Goal: Task Accomplishment & Management: Manage account settings

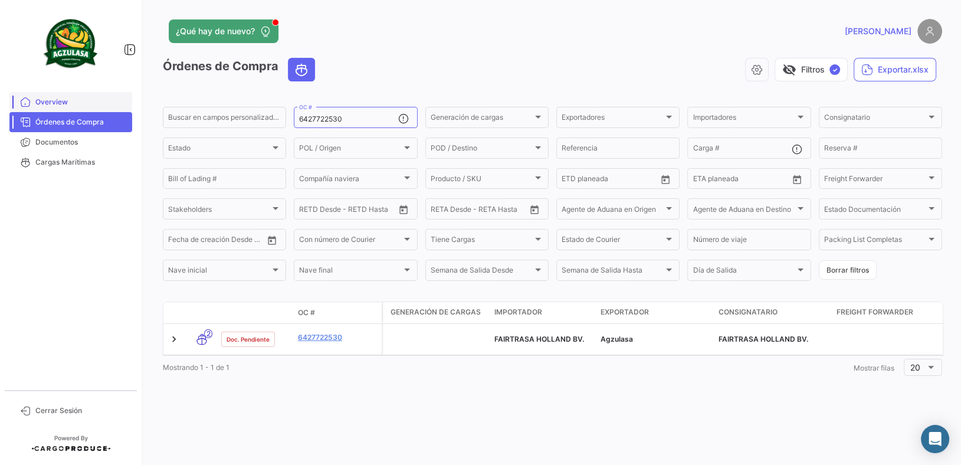
drag, startPoint x: 0, startPoint y: 0, endPoint x: 13, endPoint y: 105, distance: 105.8
click at [16, 106] on mat-sidenav-container "Overview Órdenes de Compra Documentos Cargas Marítimas Cerrar Sesión ¿Qué hay d…" at bounding box center [480, 232] width 961 height 465
paste input "GQL0411047"
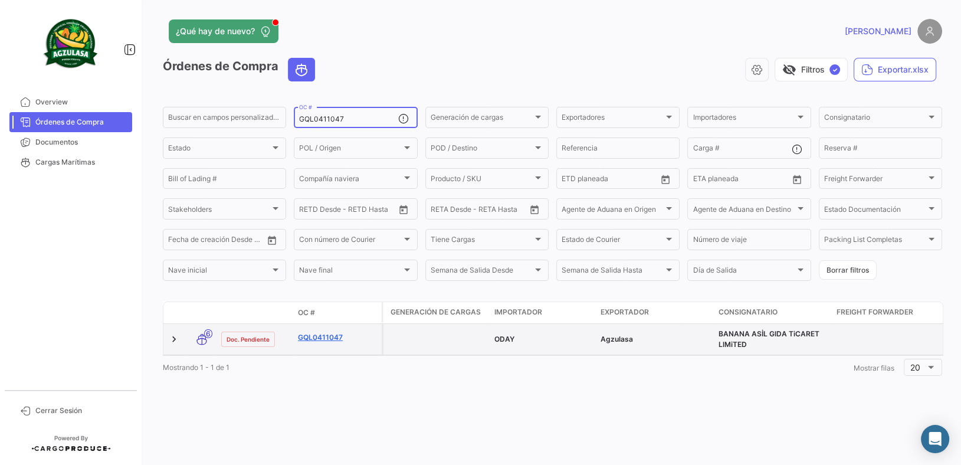
type input "GQL0411047"
click at [330, 340] on link "GQL0411047" at bounding box center [337, 337] width 79 height 11
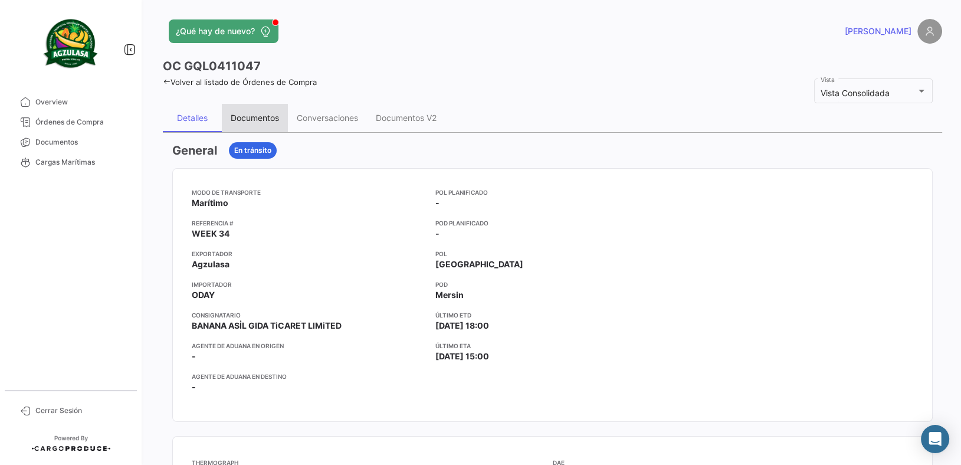
click at [266, 117] on div "Documentos" at bounding box center [255, 118] width 48 height 10
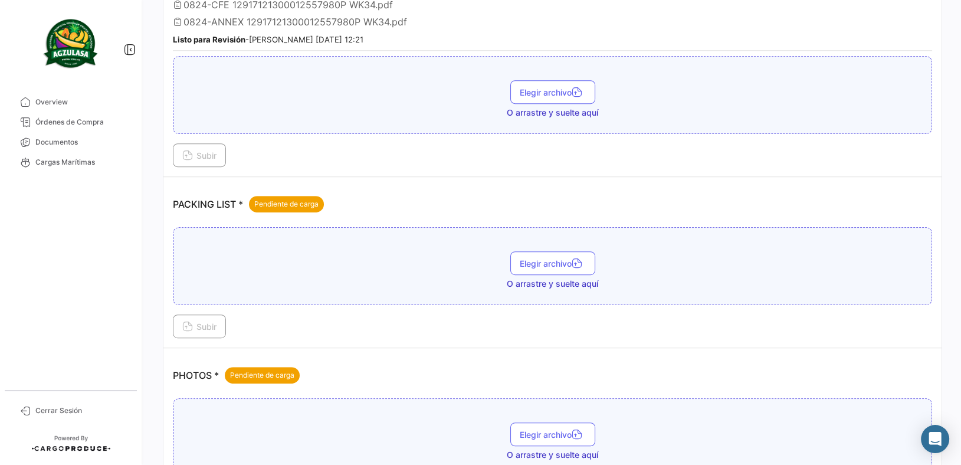
scroll to position [767, 0]
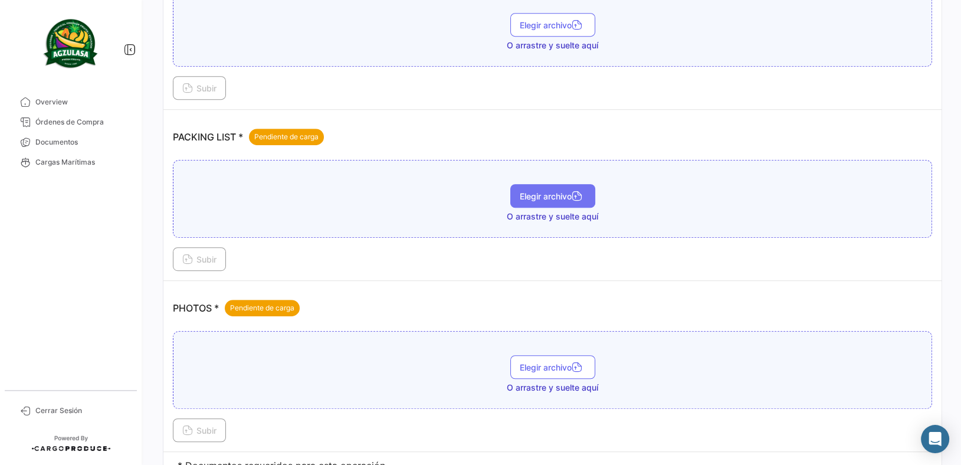
click at [547, 196] on button "Elegir archivo" at bounding box center [552, 196] width 85 height 24
click at [209, 254] on span "Subir" at bounding box center [199, 259] width 34 height 10
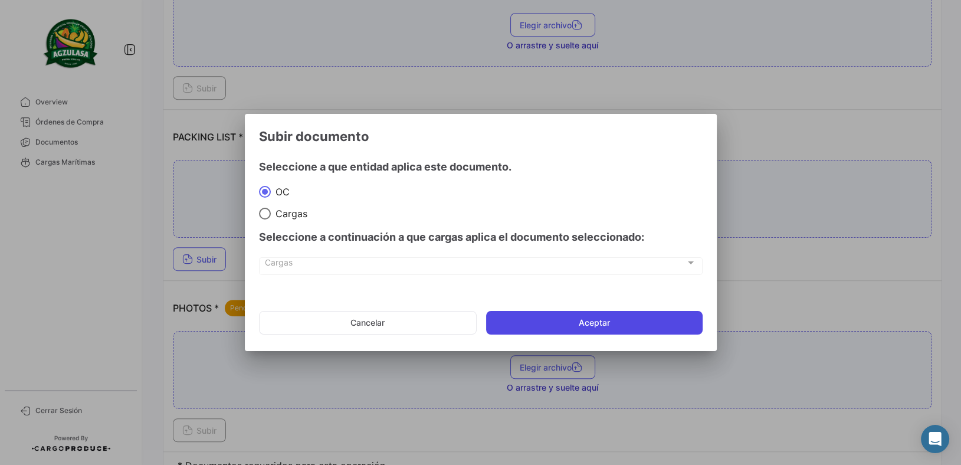
click at [545, 313] on button "Aceptar" at bounding box center [594, 323] width 217 height 24
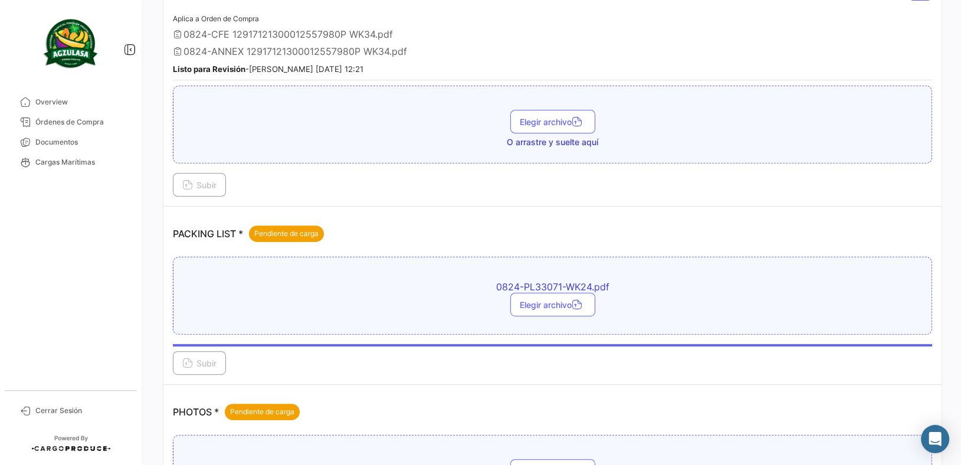
scroll to position [590, 0]
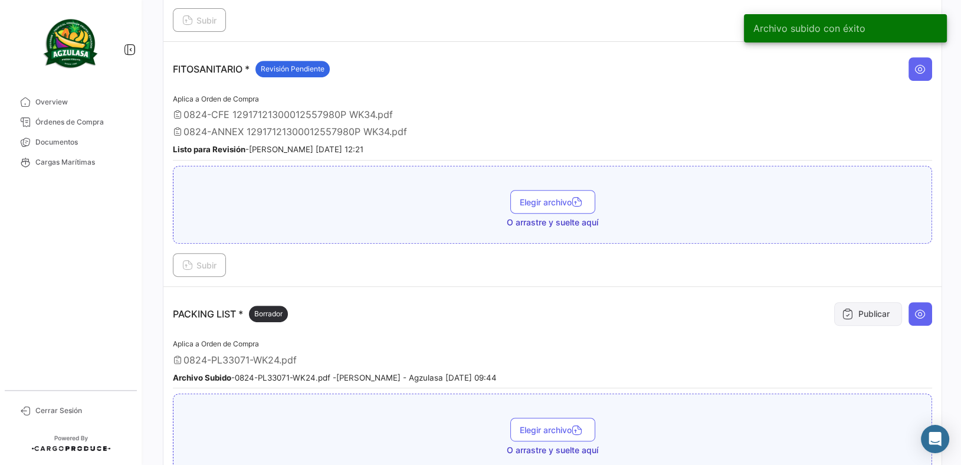
click at [854, 318] on button "Publicar" at bounding box center [868, 314] width 68 height 24
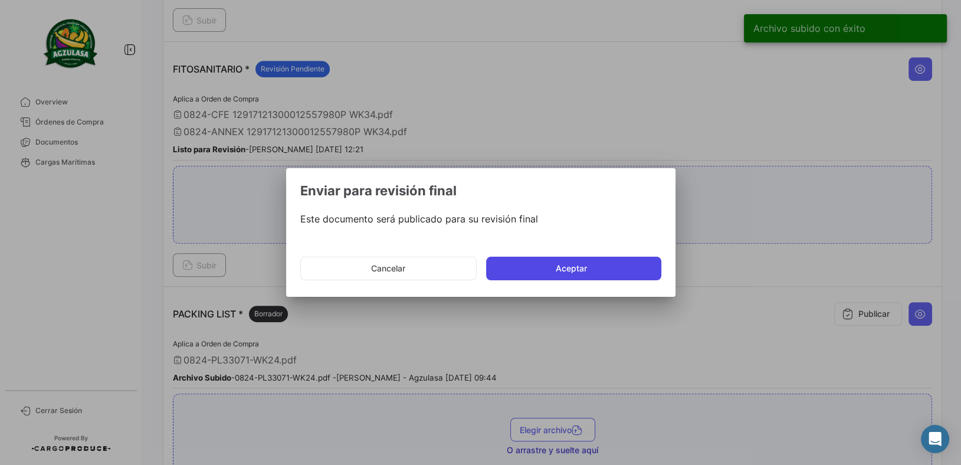
click at [625, 265] on button "Aceptar" at bounding box center [573, 269] width 175 height 24
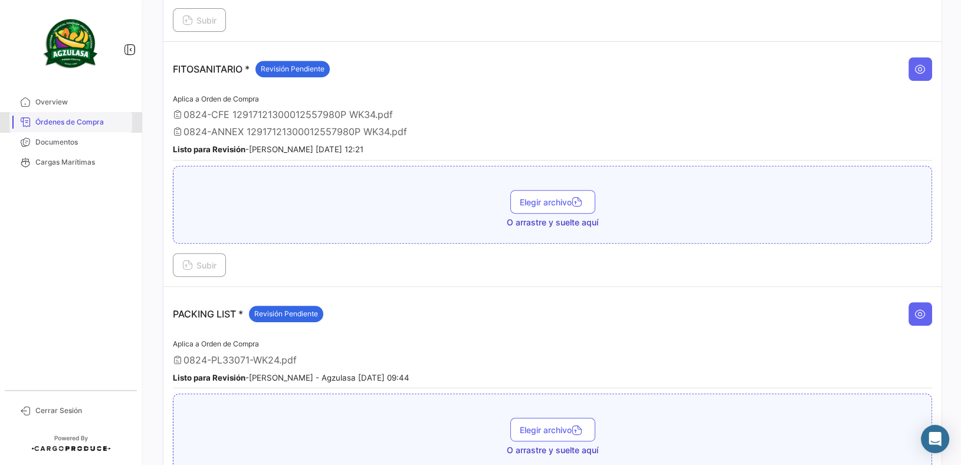
click at [98, 126] on span "Órdenes de Compra" at bounding box center [81, 122] width 92 height 11
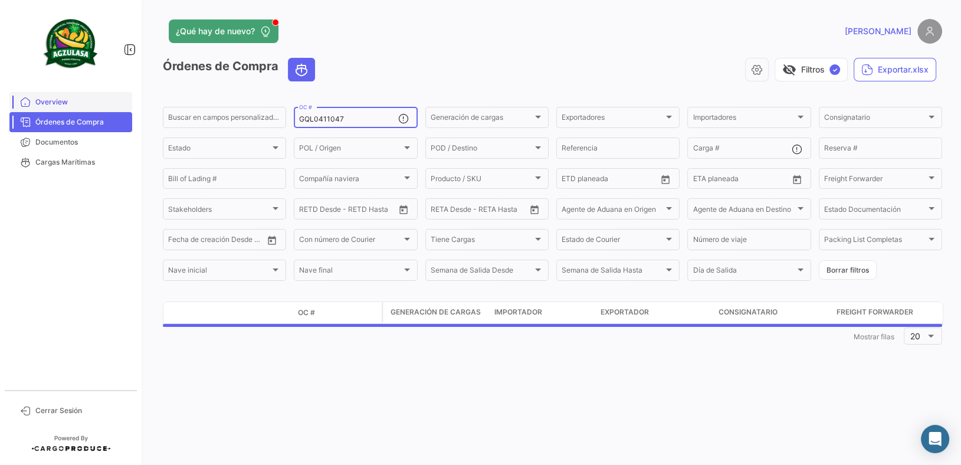
drag, startPoint x: 359, startPoint y: 119, endPoint x: 126, endPoint y: 96, distance: 234.1
click at [137, 99] on mat-sidenav-container "Overview Órdenes de Compra Documentos Cargas Marítimas Cerrar Sesión ¿Qué hay d…" at bounding box center [480, 232] width 961 height 465
paste input "258259115"
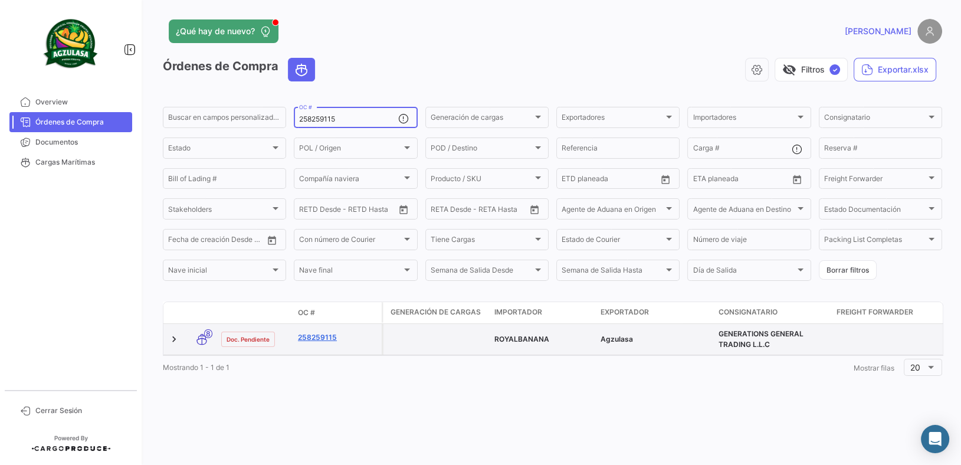
type input "258259115"
click at [318, 335] on link "258259115" at bounding box center [337, 337] width 79 height 11
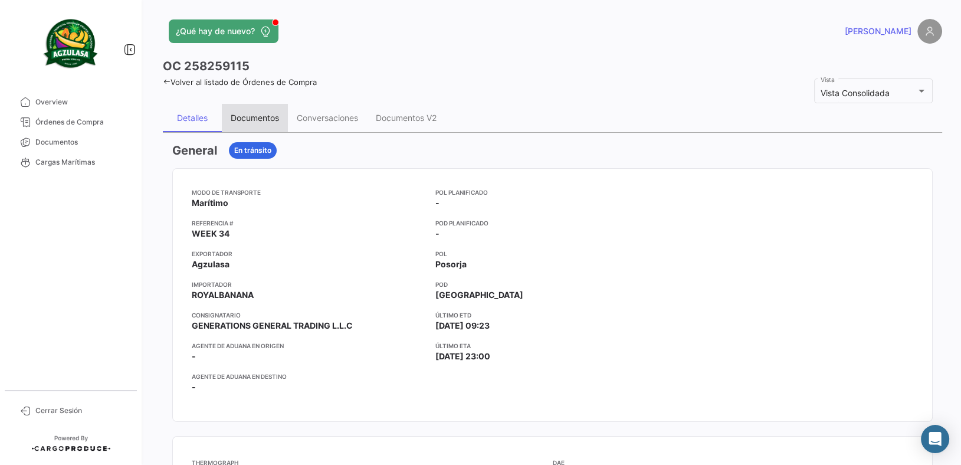
click at [268, 121] on div "Documentos" at bounding box center [255, 118] width 48 height 10
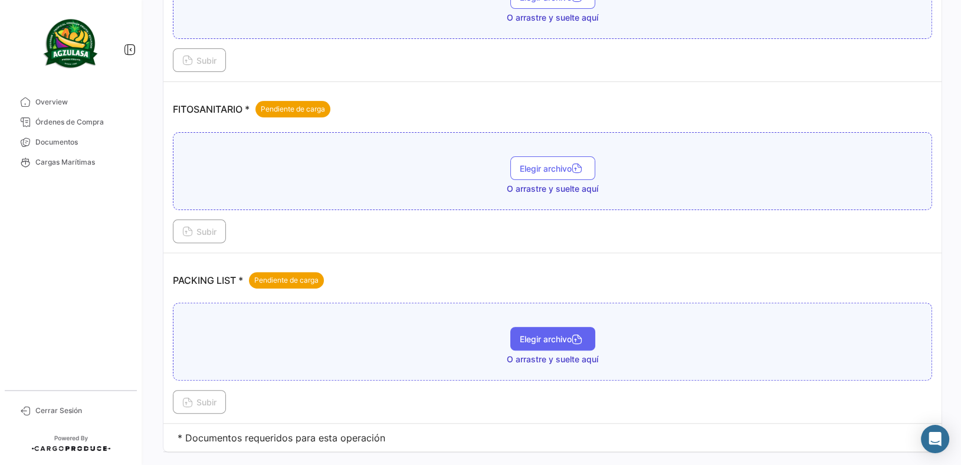
scroll to position [426, 0]
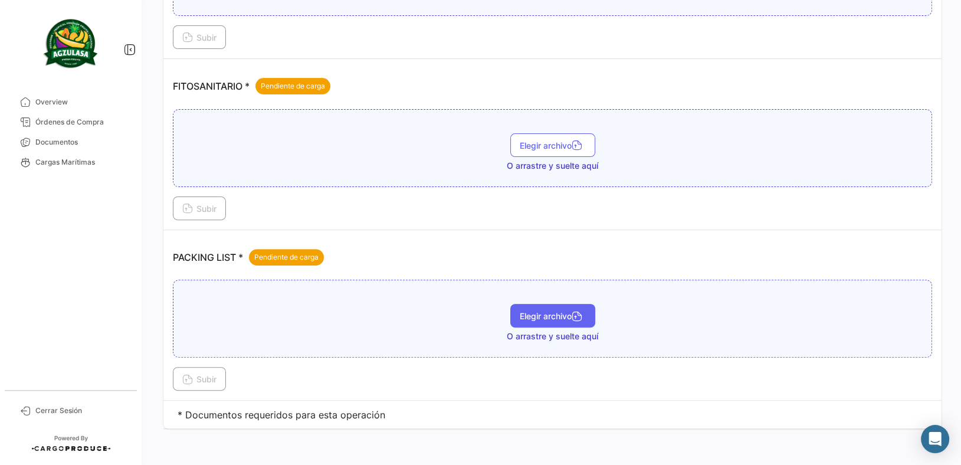
click at [583, 307] on button "Elegir archivo" at bounding box center [552, 316] width 85 height 24
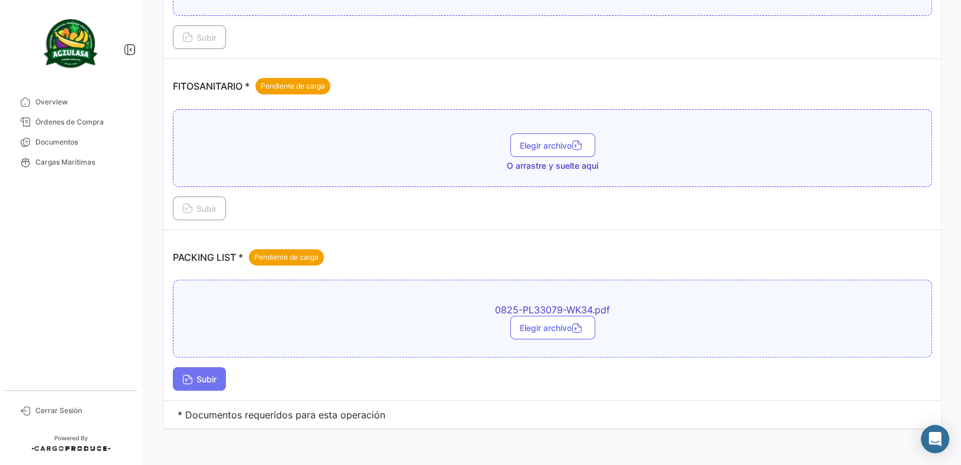
click at [190, 369] on button "Subir" at bounding box center [199, 379] width 53 height 24
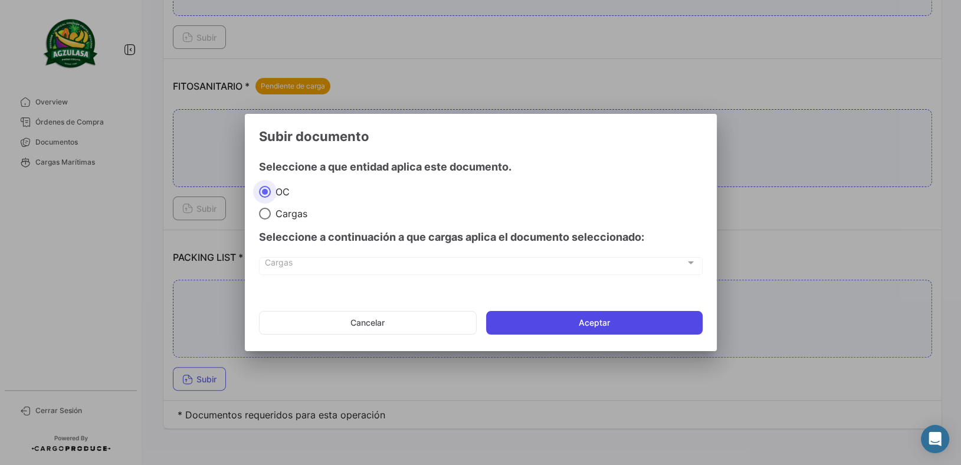
click at [577, 327] on button "Aceptar" at bounding box center [594, 323] width 217 height 24
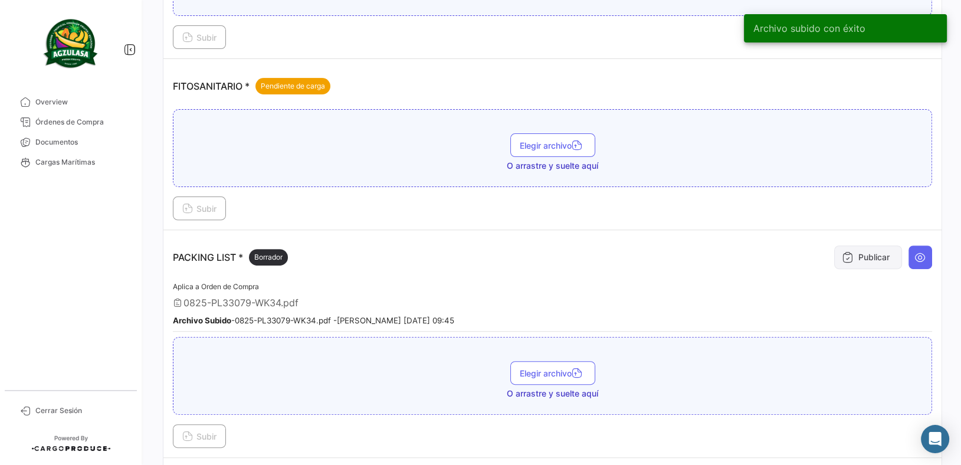
click at [856, 252] on button "Publicar" at bounding box center [868, 257] width 68 height 24
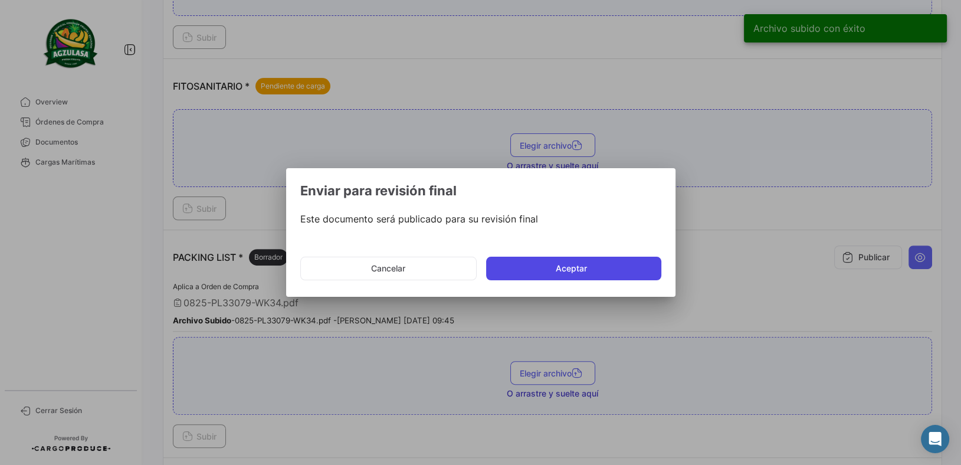
click at [574, 273] on button "Aceptar" at bounding box center [573, 269] width 175 height 24
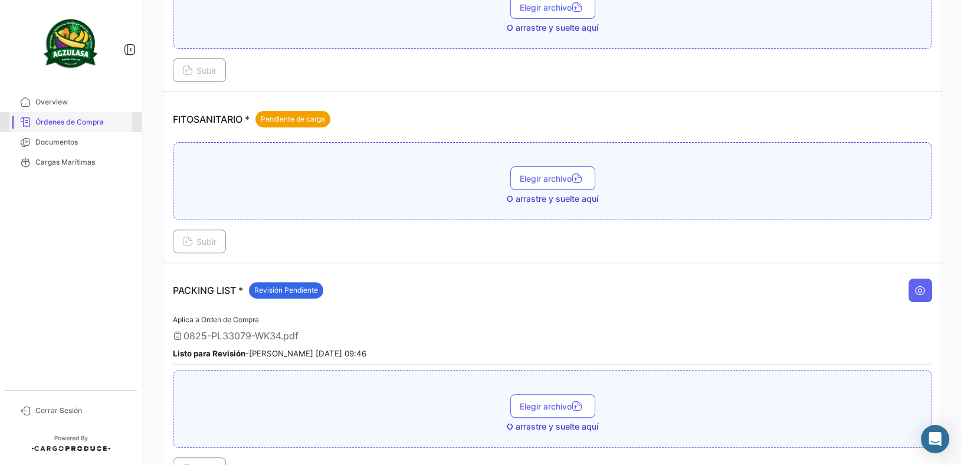
click at [109, 125] on span "Órdenes de Compra" at bounding box center [81, 122] width 92 height 11
